Goal: Information Seeking & Learning: Learn about a topic

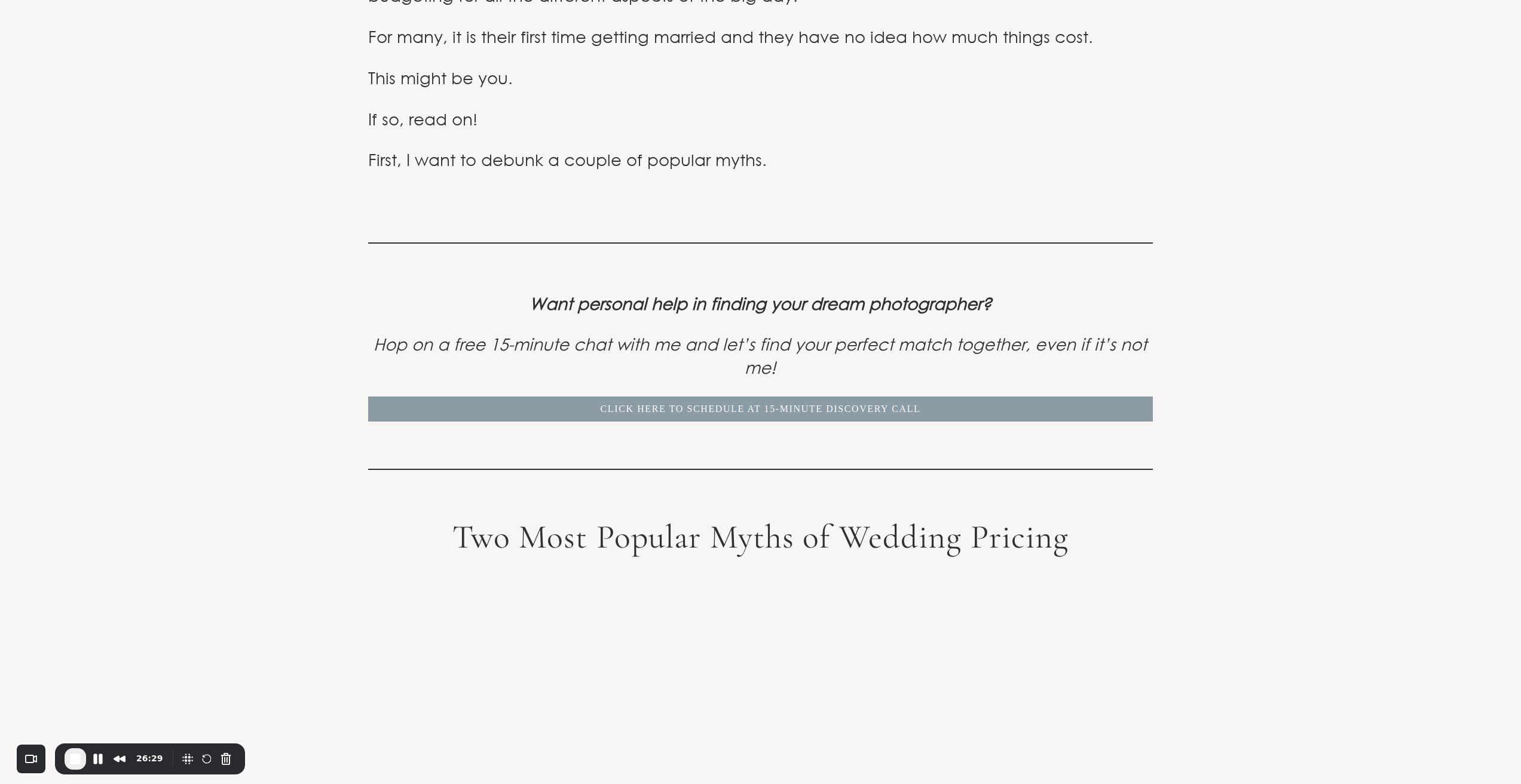
scroll to position [1095, 0]
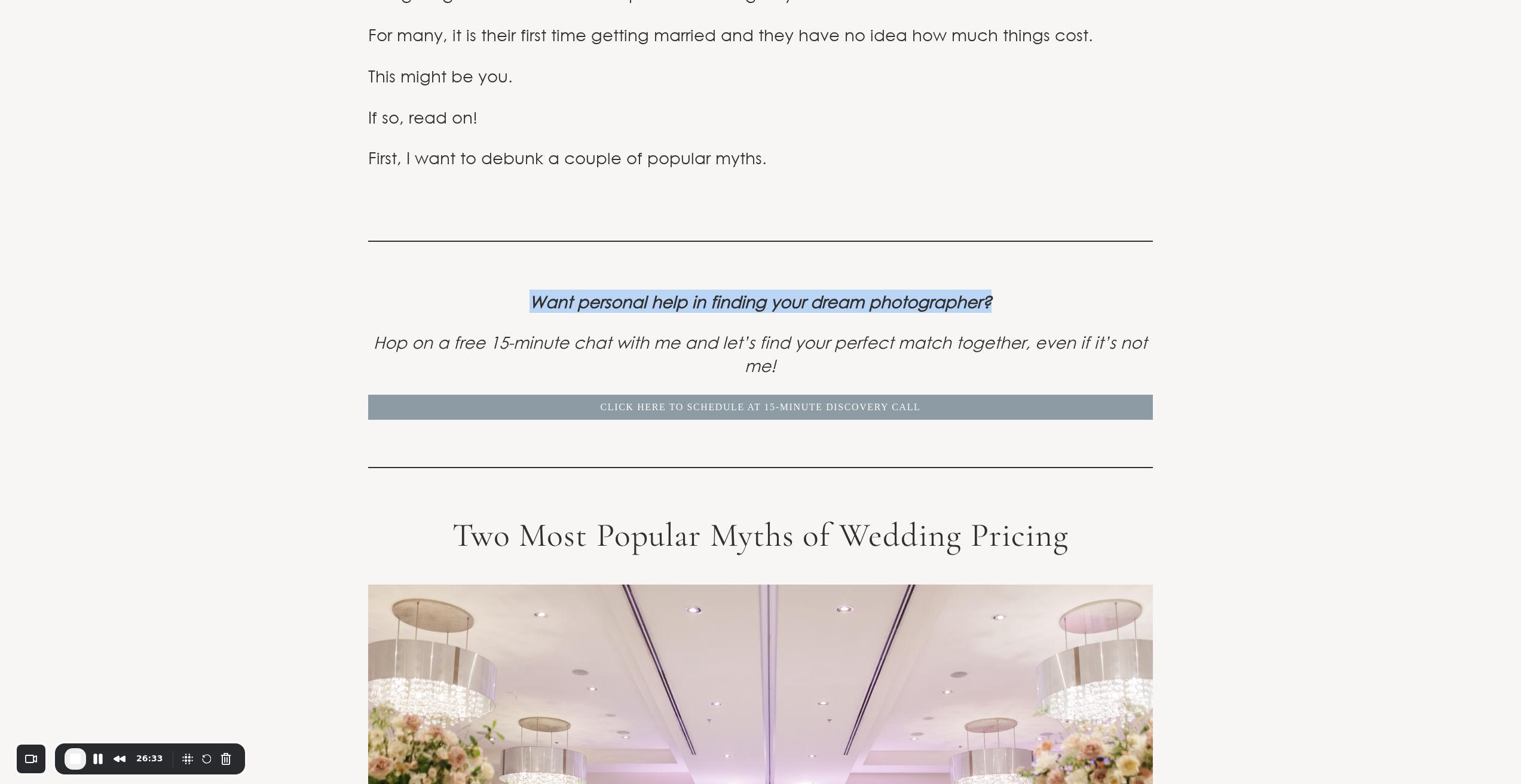
drag, startPoint x: 523, startPoint y: 206, endPoint x: 1210, endPoint y: 214, distance: 687.0
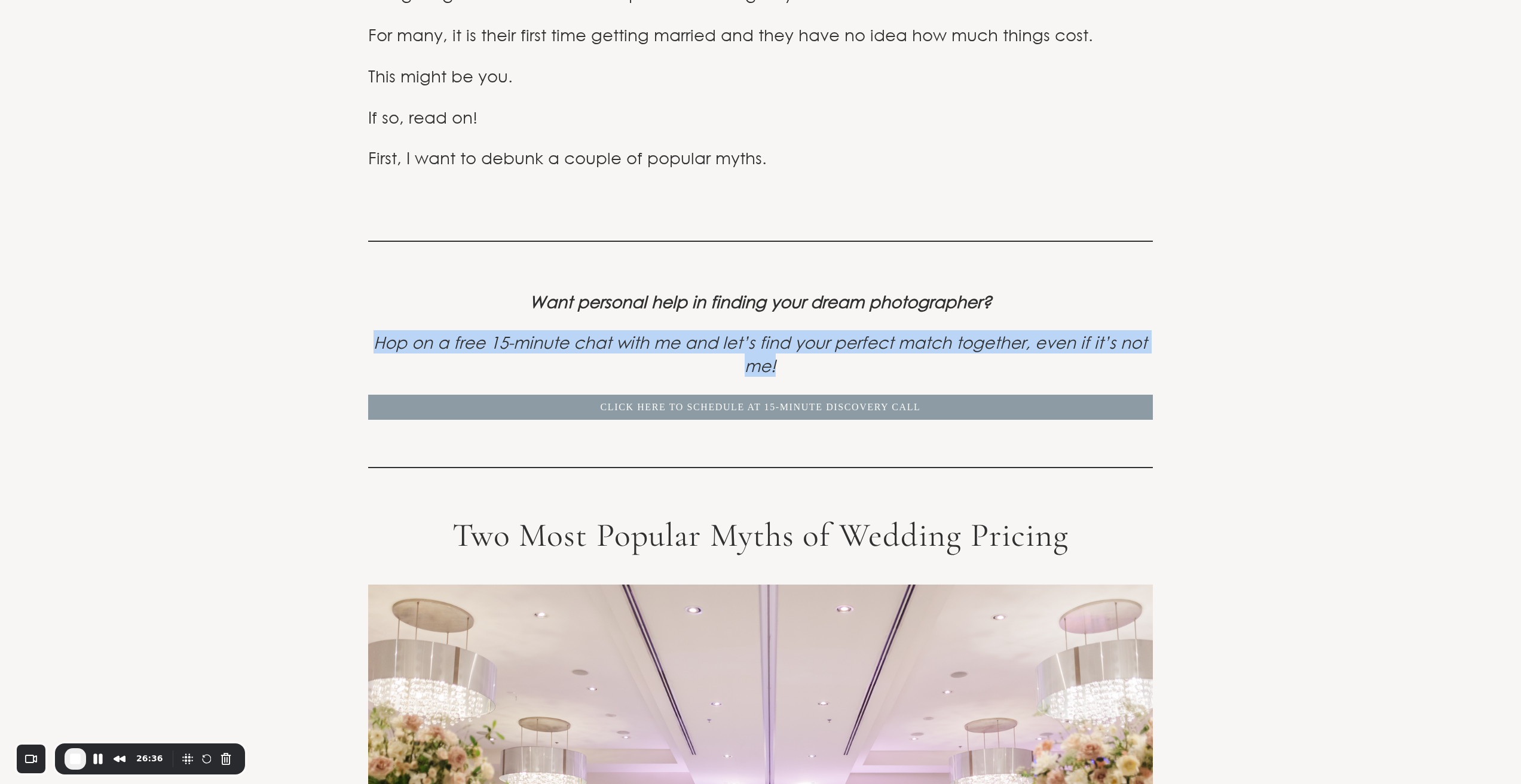
drag, startPoint x: 371, startPoint y: 243, endPoint x: 1217, endPoint y: 268, distance: 846.4
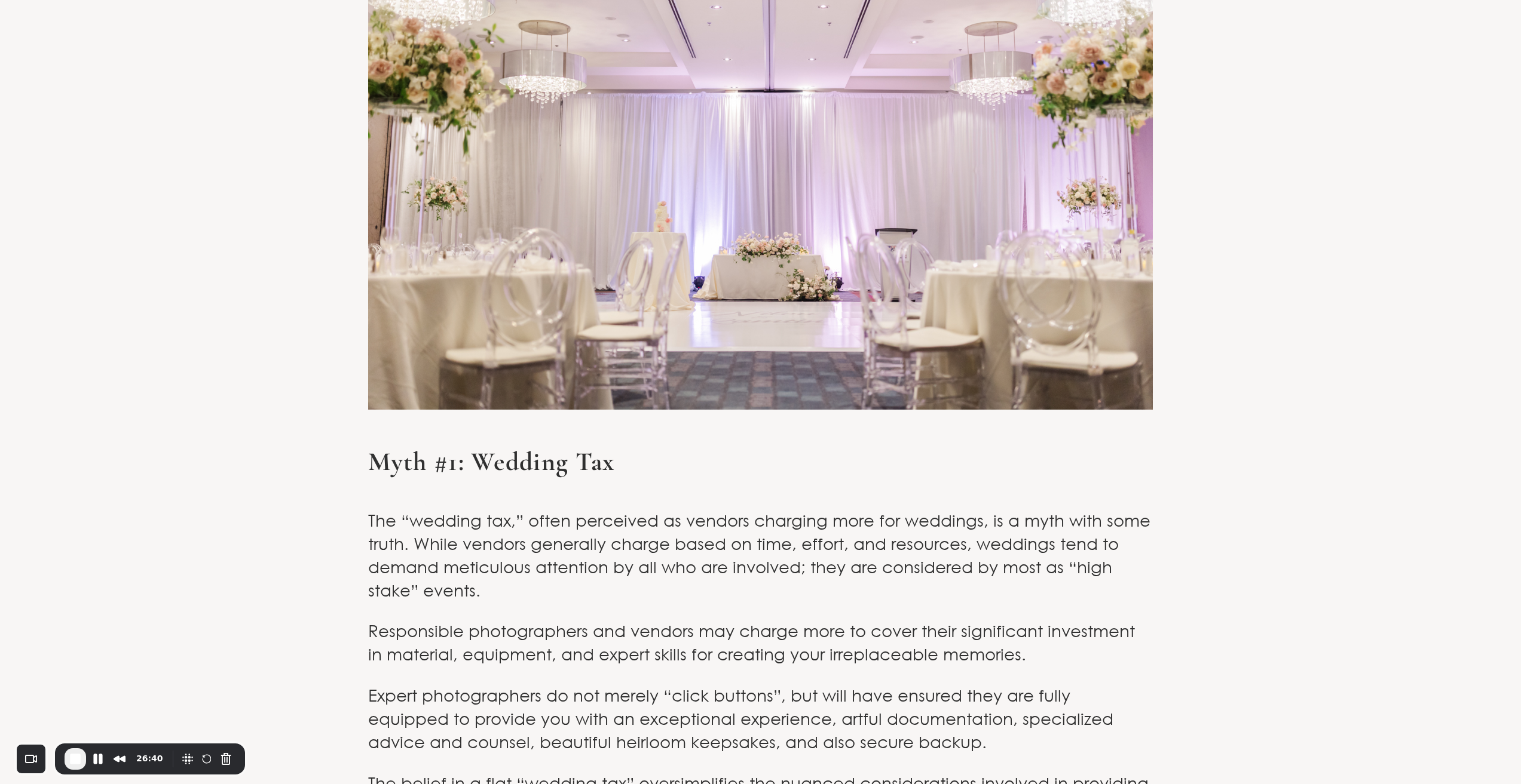
scroll to position [1990, 0]
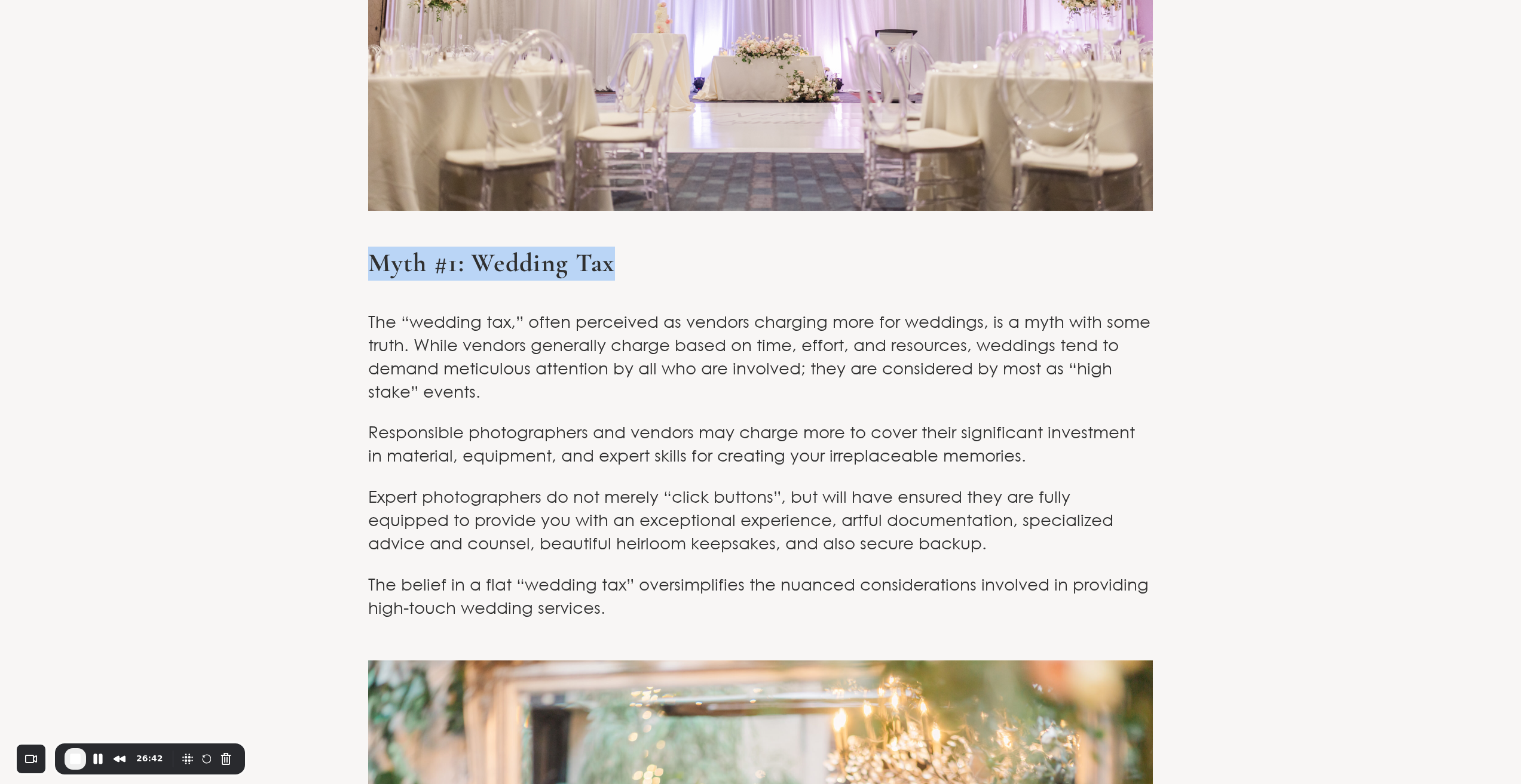
drag, startPoint x: 371, startPoint y: 166, endPoint x: 117, endPoint y: 183, distance: 254.6
click at [851, 246] on h3 "Myth #1: Wedding Tax" at bounding box center [760, 278] width 784 height 63
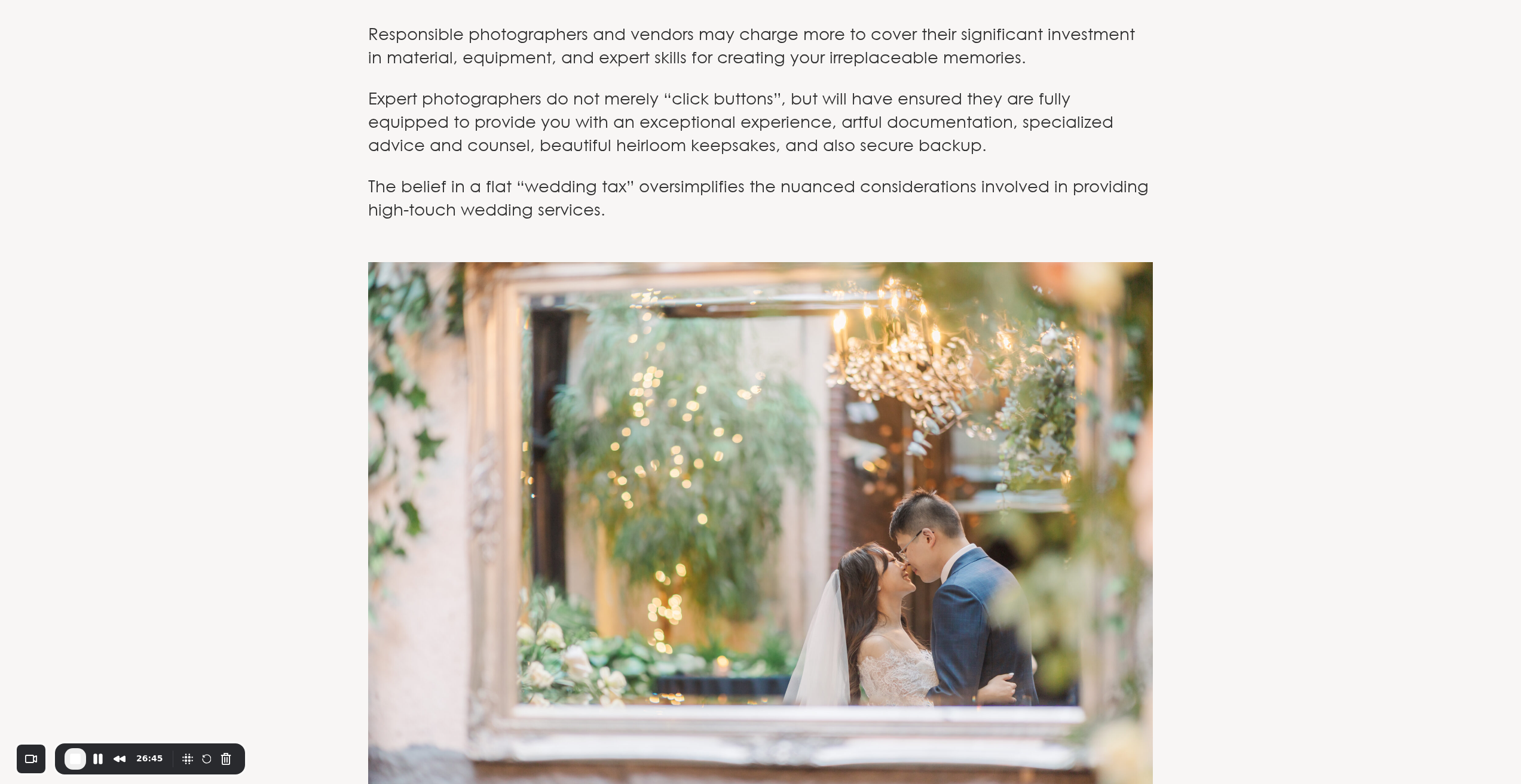
scroll to position [2886, 0]
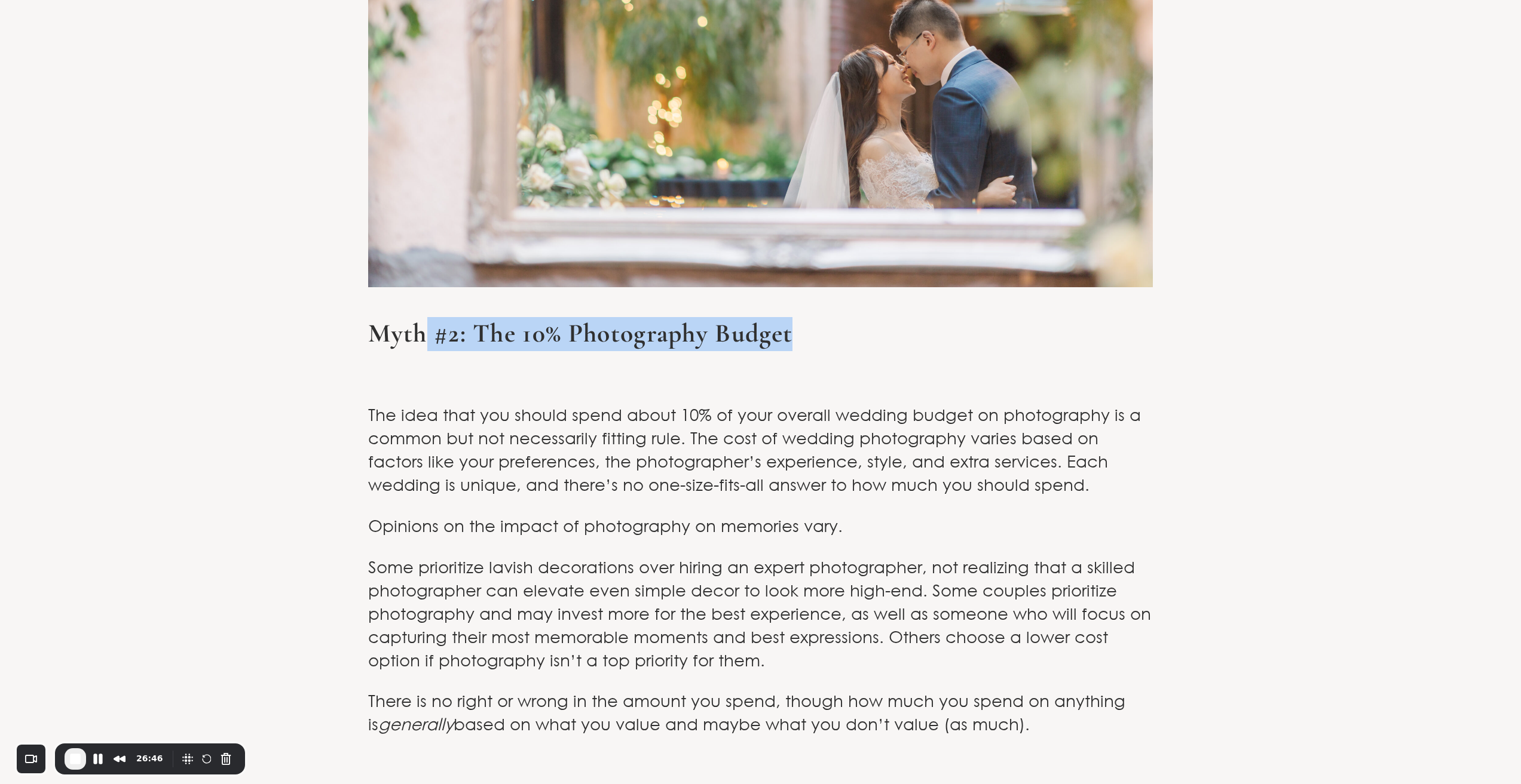
drag, startPoint x: 514, startPoint y: 245, endPoint x: 1098, endPoint y: 246, distance: 584.0
click at [1098, 317] on h3 "Myth #2: The 10% Photography Budget" at bounding box center [760, 348] width 784 height 63
drag, startPoint x: 649, startPoint y: 392, endPoint x: 676, endPoint y: 381, distance: 29.2
click at [661, 386] on p "The idea that you should spend about 10% of your overall wedding budget on phot…" at bounding box center [760, 437] width 784 height 116
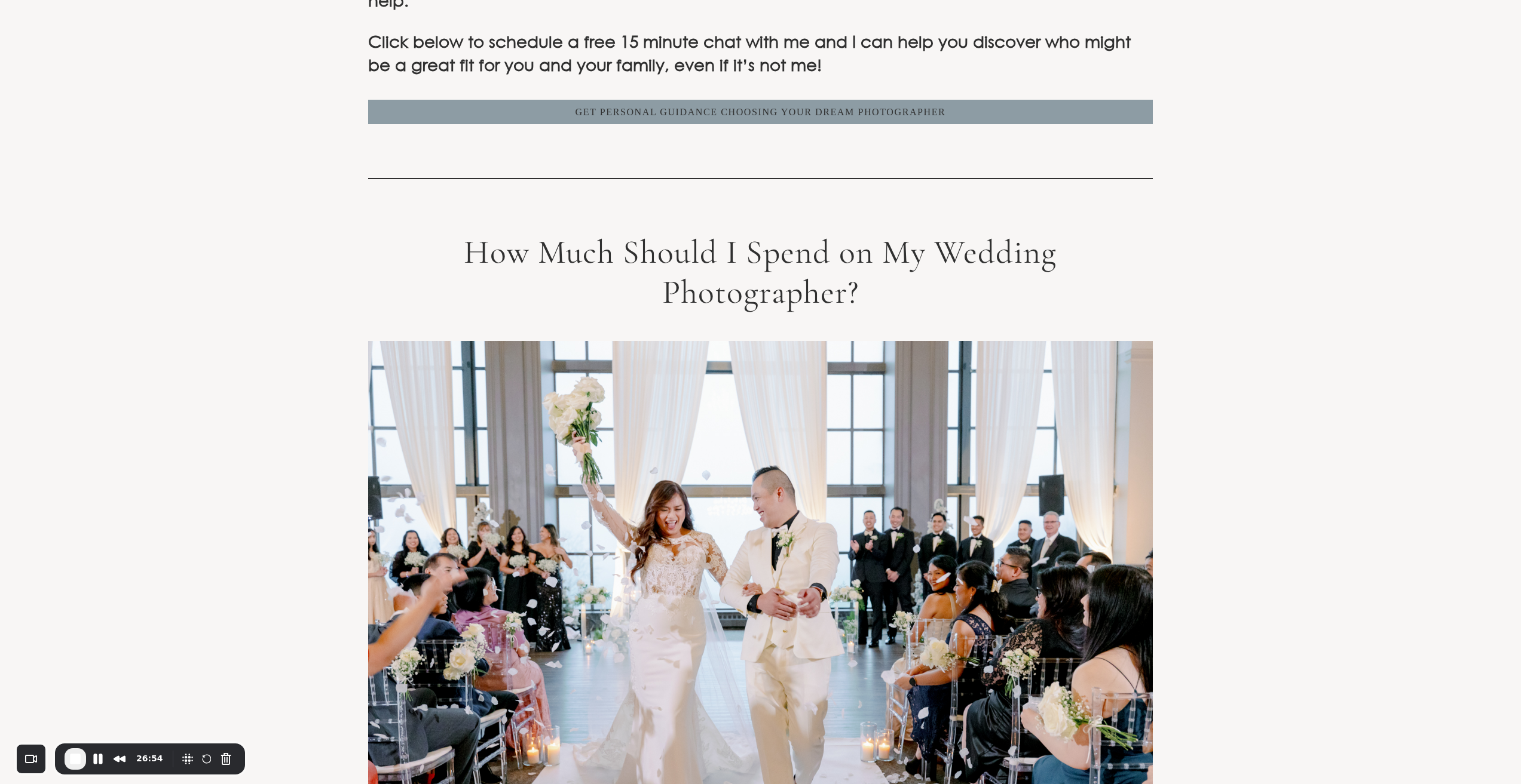
scroll to position [4479, 0]
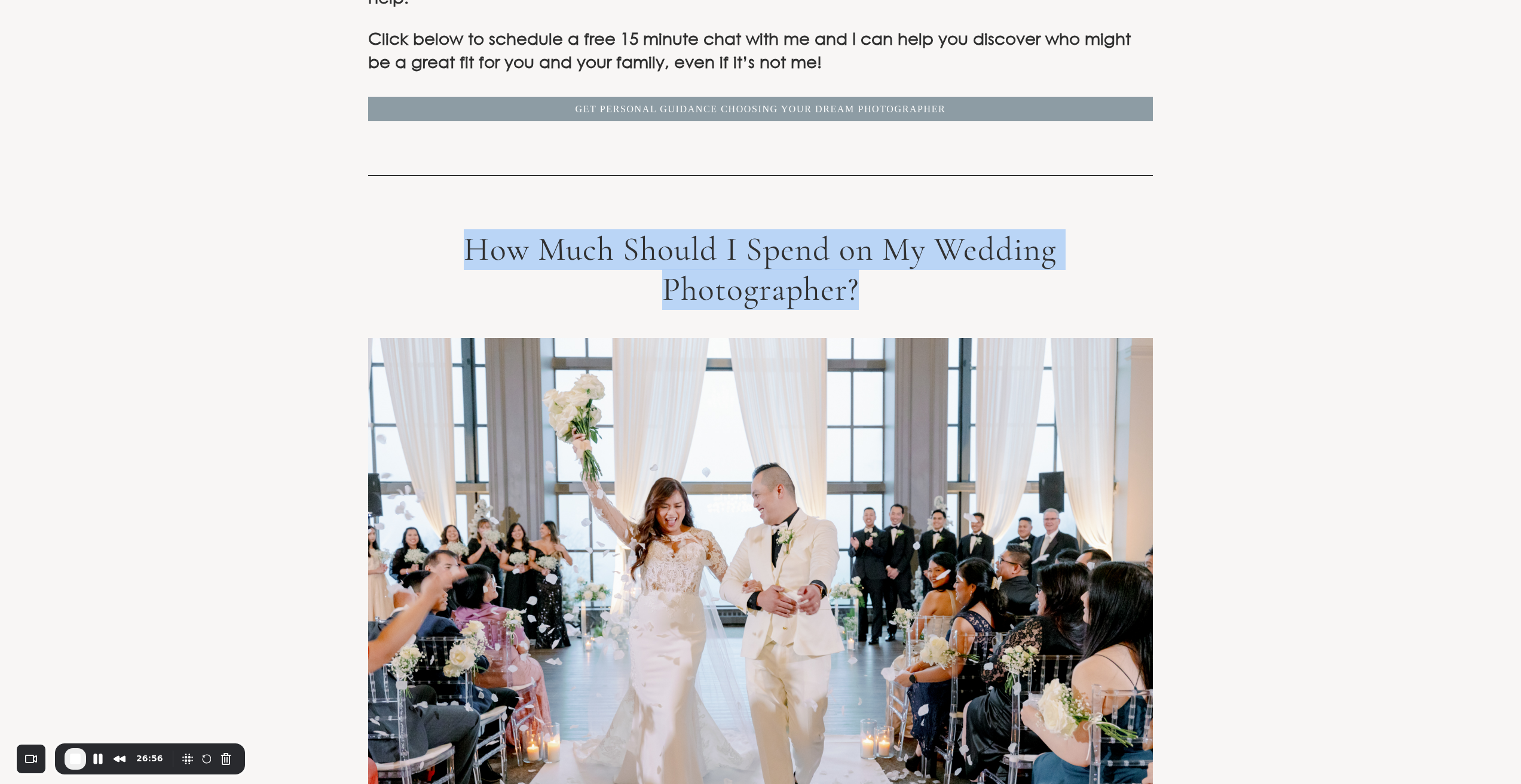
drag, startPoint x: 463, startPoint y: 159, endPoint x: 1062, endPoint y: 221, distance: 602.2
click at [1069, 230] on h2 "How Much Should I Spend on My Wedding Photographer?" at bounding box center [760, 284] width 784 height 108
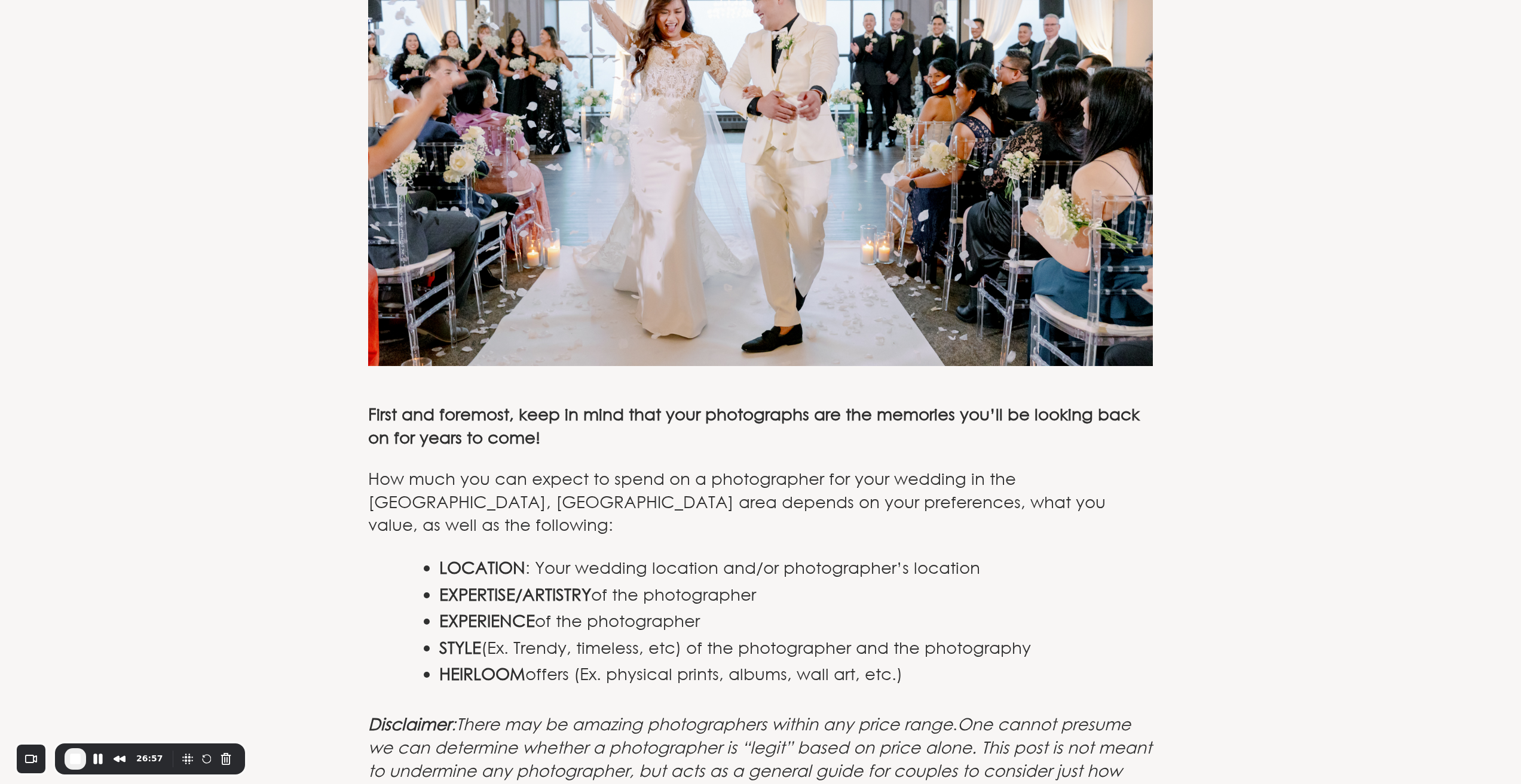
scroll to position [4976, 0]
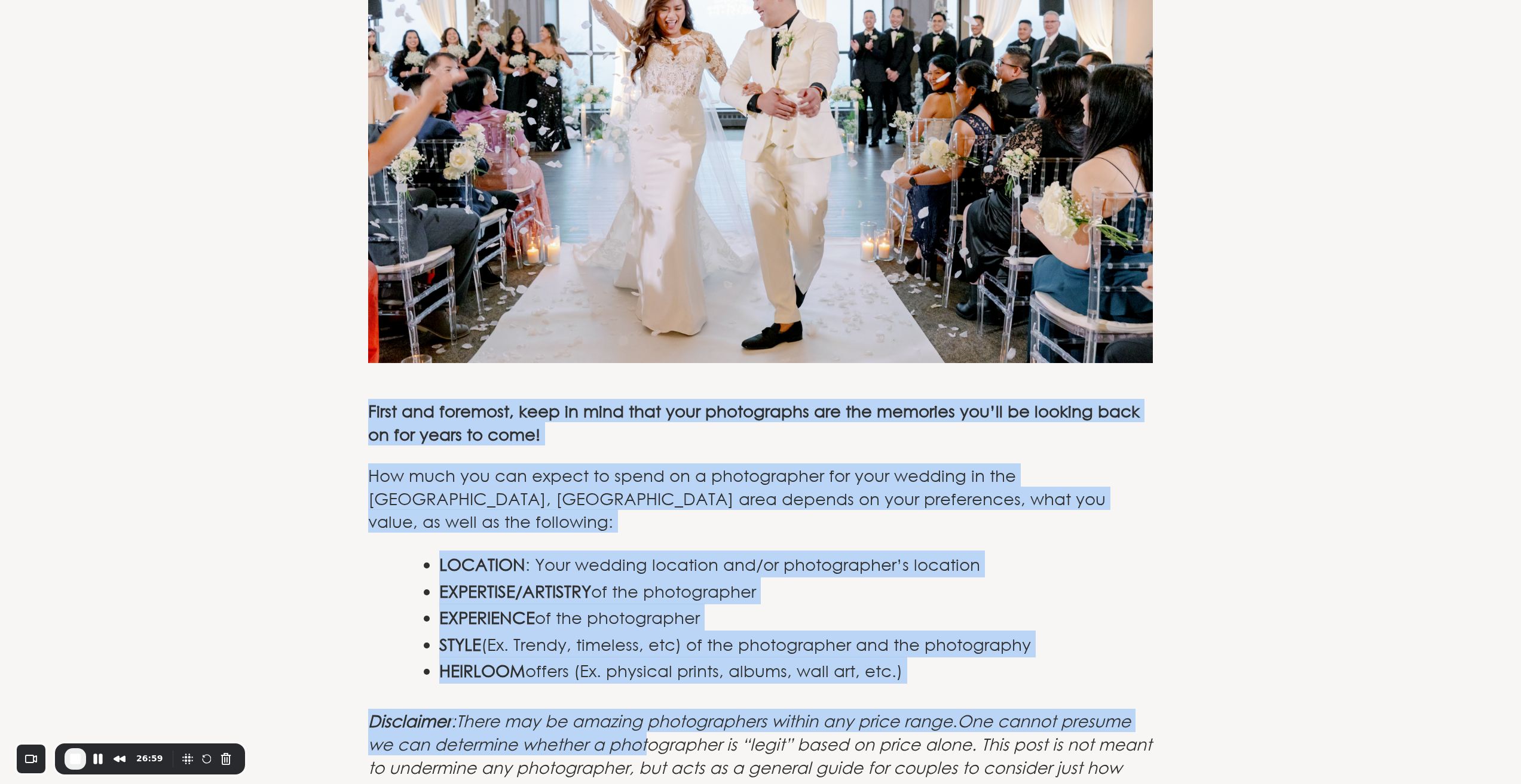
drag, startPoint x: 357, startPoint y: 308, endPoint x: 645, endPoint y: 636, distance: 436.5
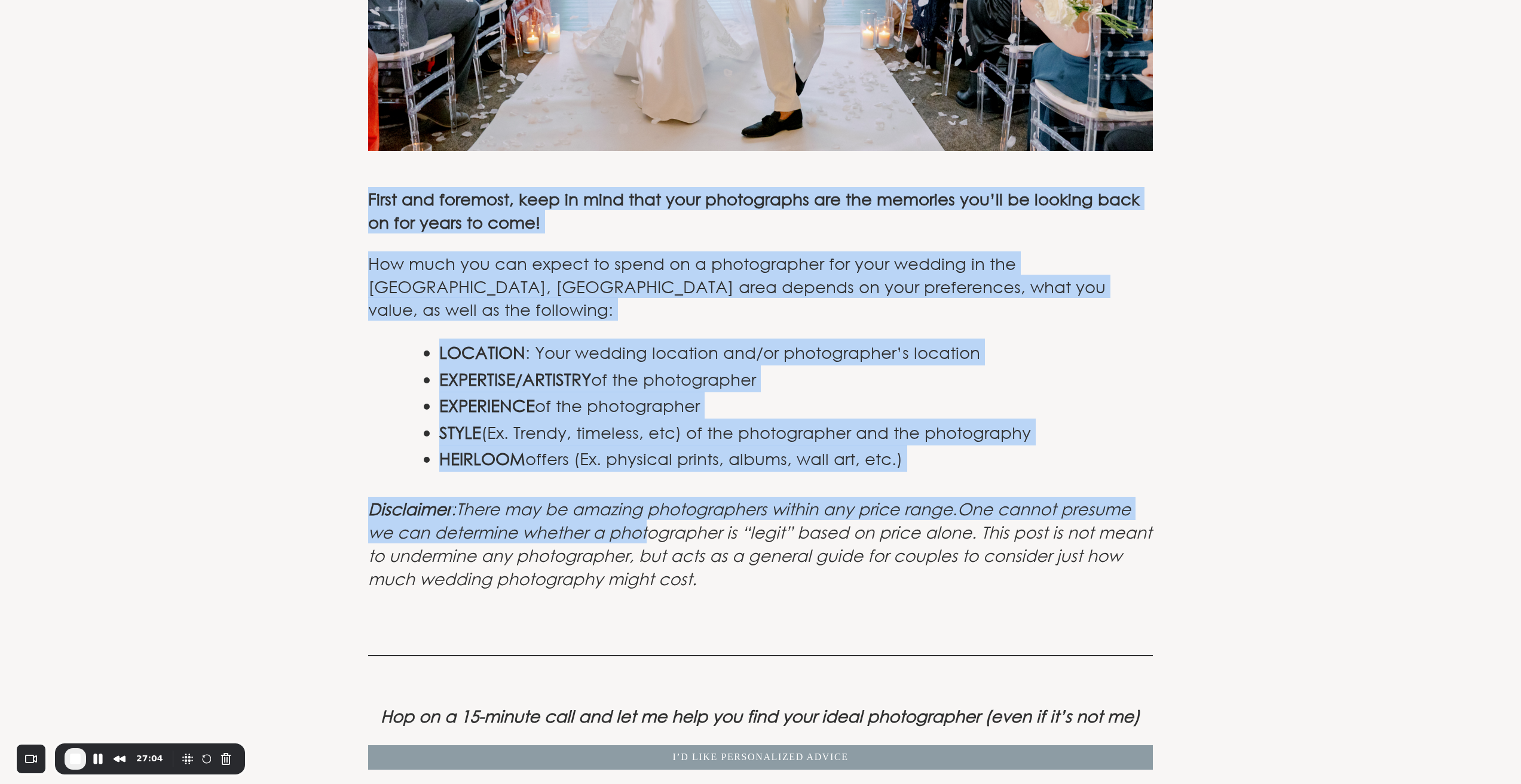
scroll to position [5176, 0]
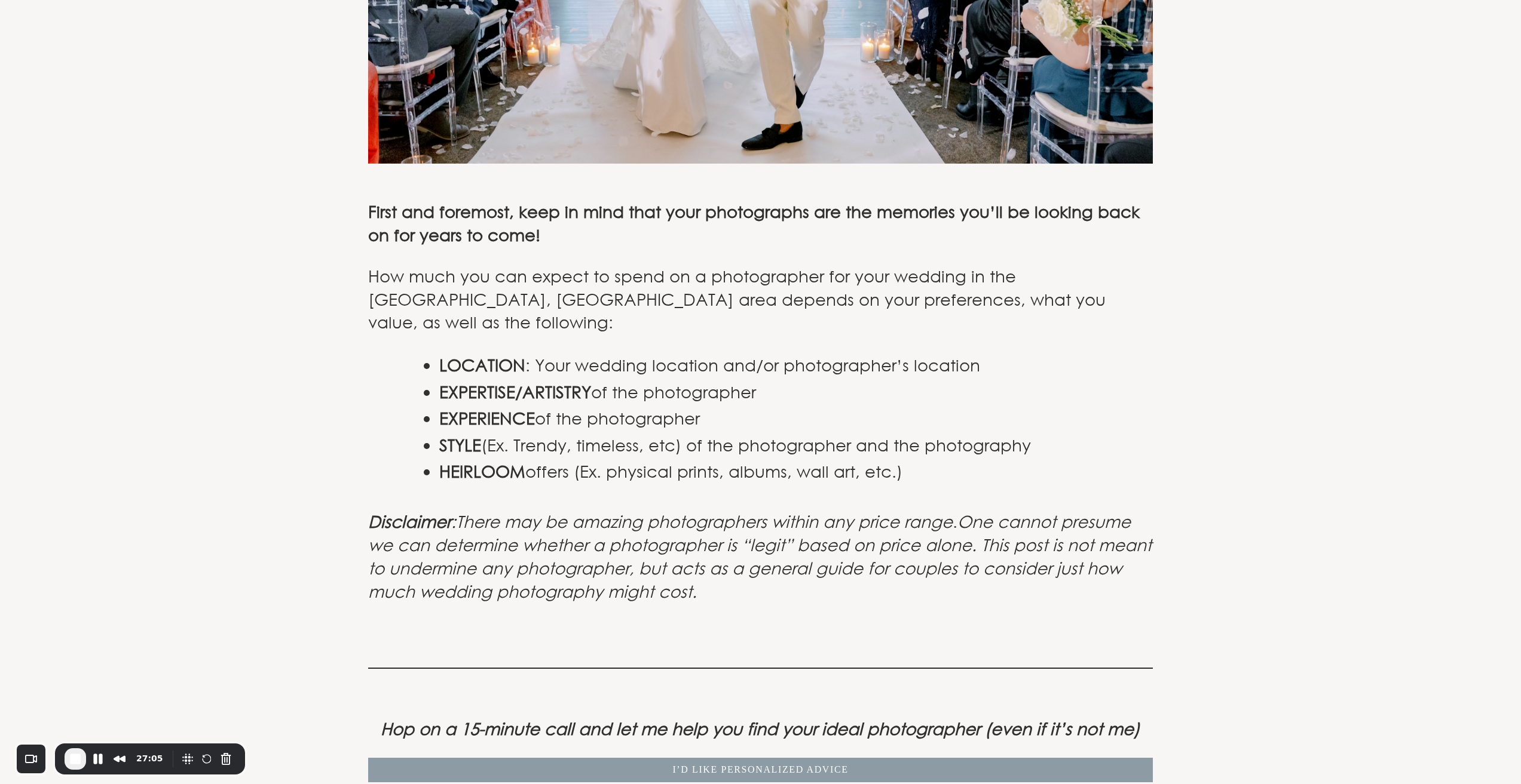
click at [748, 511] on em "One cannot presume we can determine whether a photographer is “legit” based on …" at bounding box center [760, 556] width 784 height 90
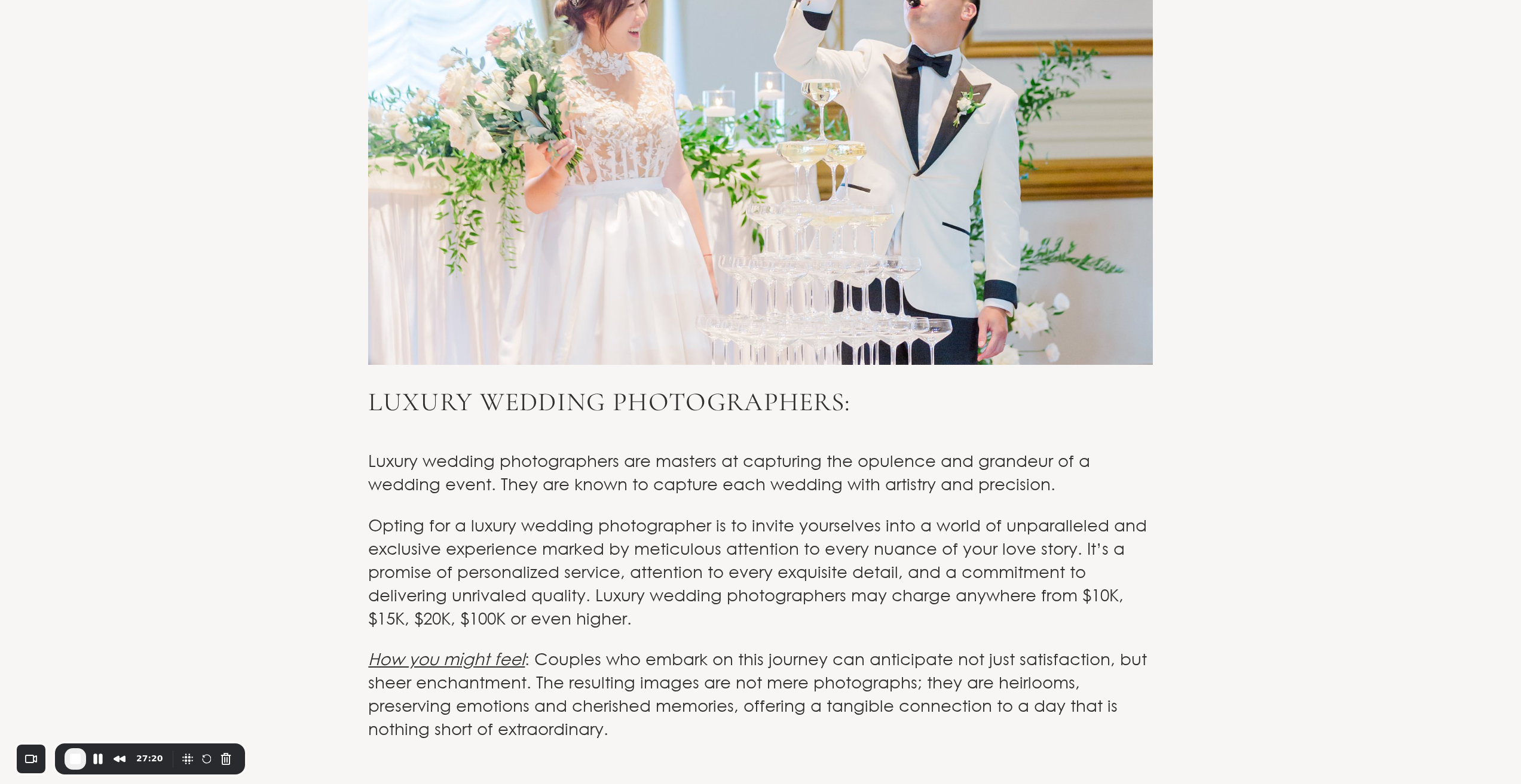
scroll to position [6370, 0]
